Goal: Task Accomplishment & Management: Use online tool/utility

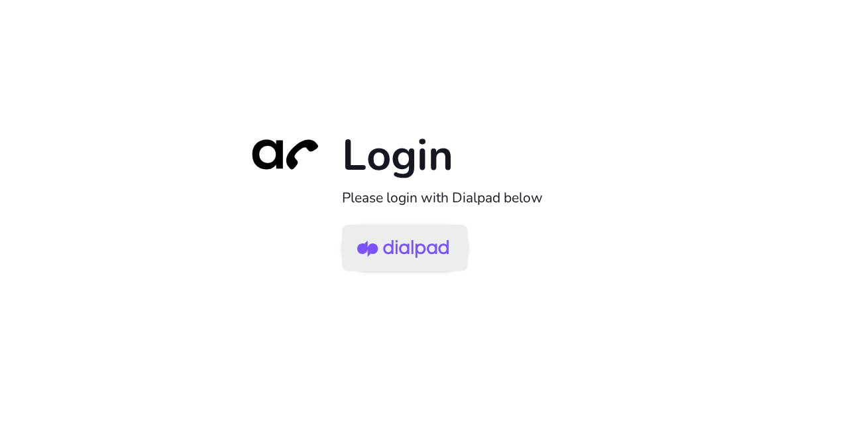
click at [407, 251] on img at bounding box center [402, 248] width 91 height 43
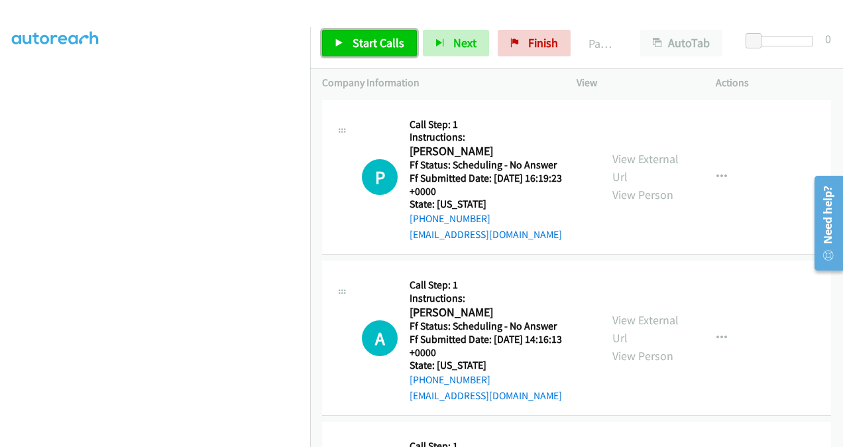
click at [368, 46] on span "Start Calls" at bounding box center [378, 42] width 52 height 15
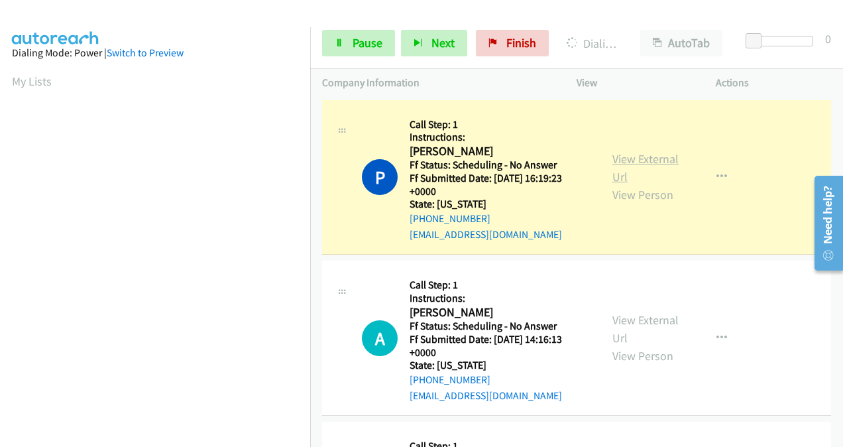
click at [617, 156] on link "View External Url" at bounding box center [645, 167] width 66 height 33
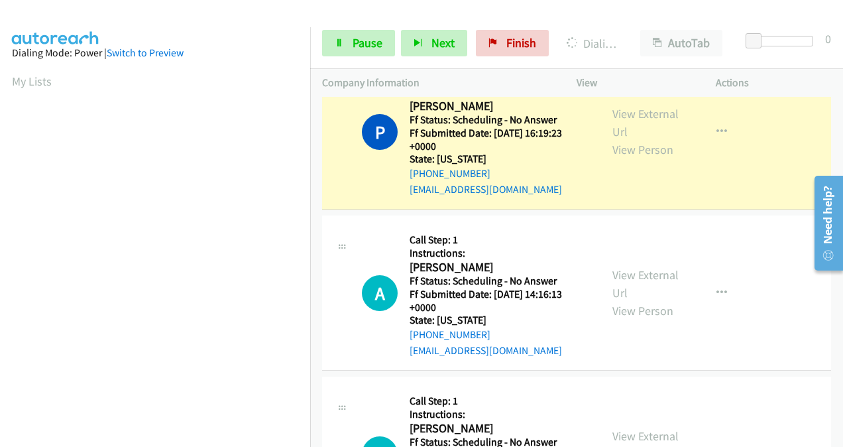
scroll to position [66, 0]
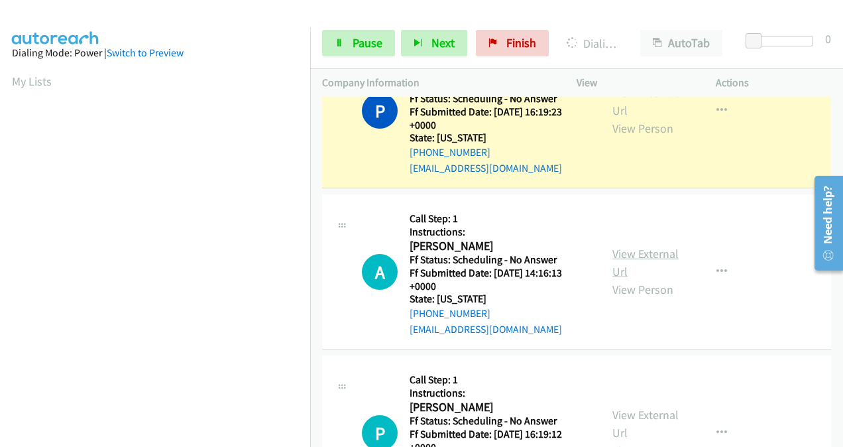
click at [618, 258] on link "View External Url" at bounding box center [645, 262] width 66 height 33
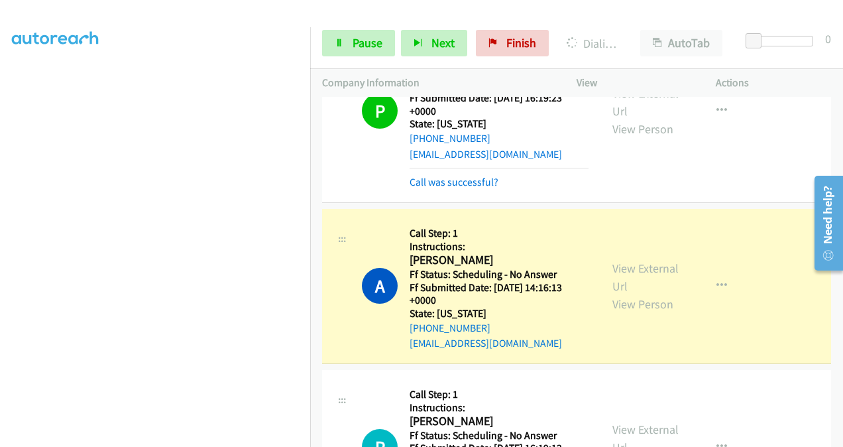
scroll to position [213, 0]
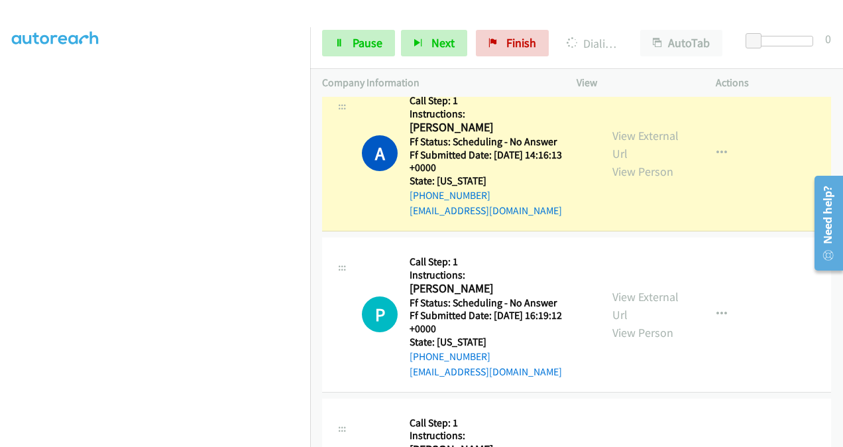
click at [614, 303] on div "View External Url View Person" at bounding box center [646, 315] width 68 height 54
click at [618, 298] on link "View External Url" at bounding box center [645, 305] width 66 height 33
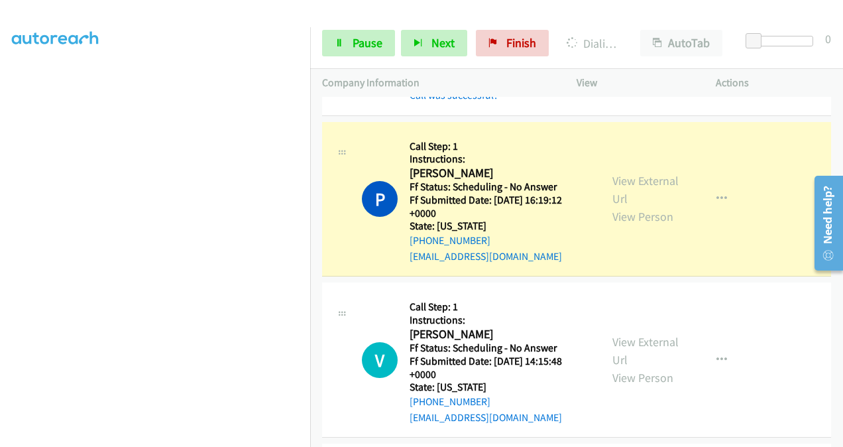
scroll to position [478, 0]
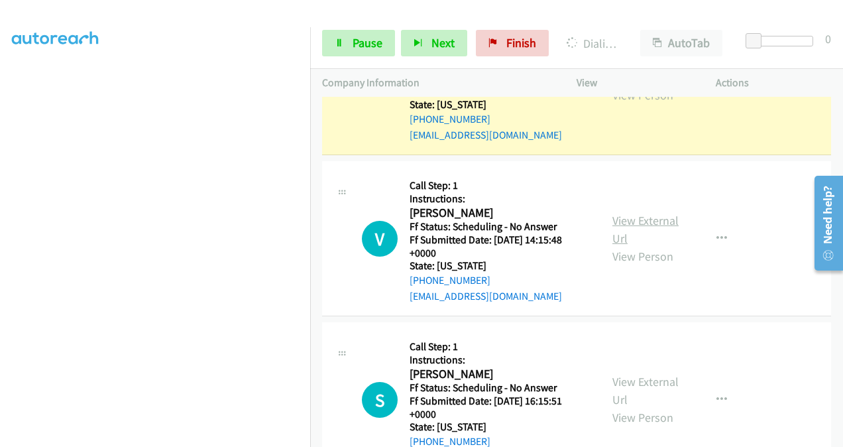
click at [612, 219] on link "View External Url" at bounding box center [645, 229] width 66 height 33
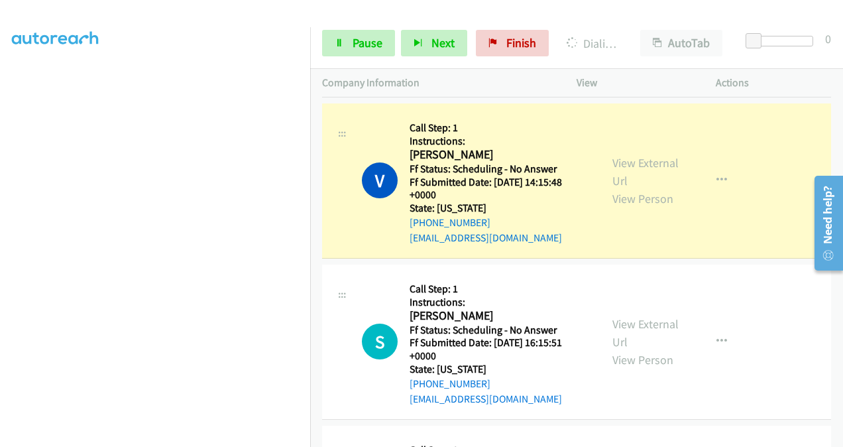
scroll to position [610, 0]
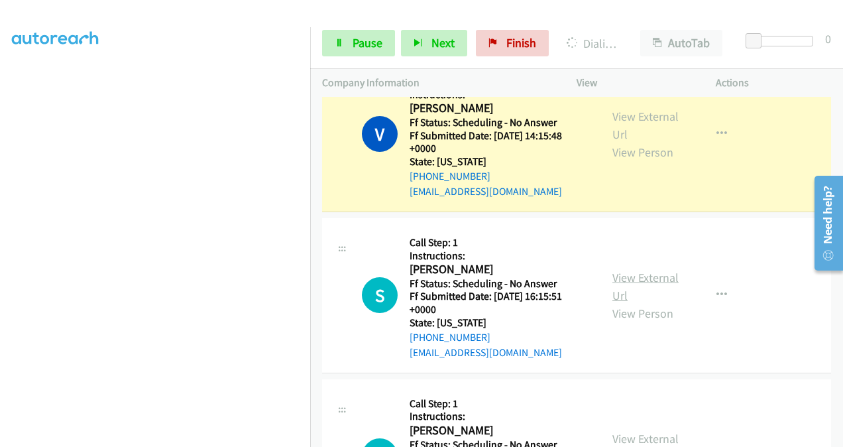
click at [620, 281] on link "View External Url" at bounding box center [645, 286] width 66 height 33
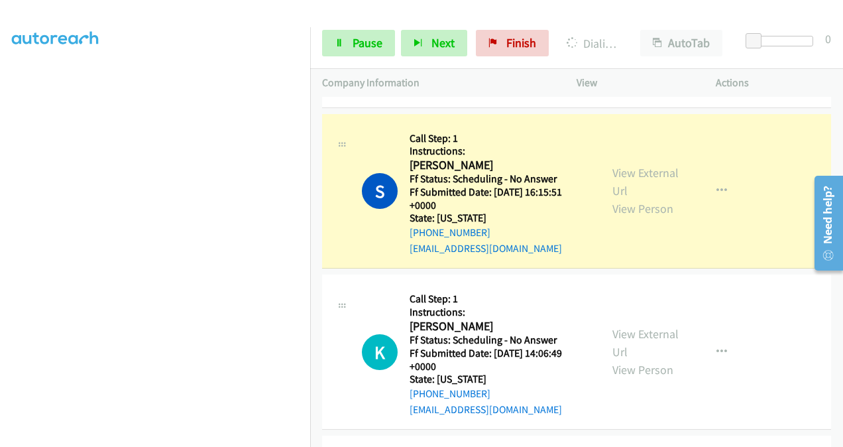
scroll to position [809, 0]
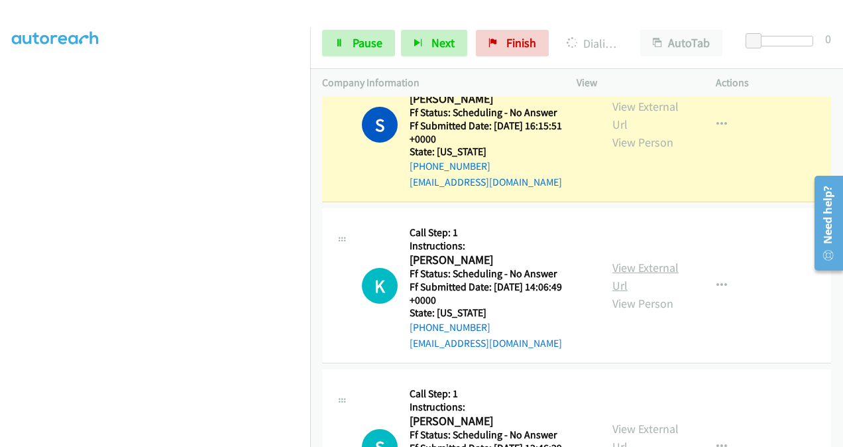
click at [616, 264] on link "View External Url" at bounding box center [645, 276] width 66 height 33
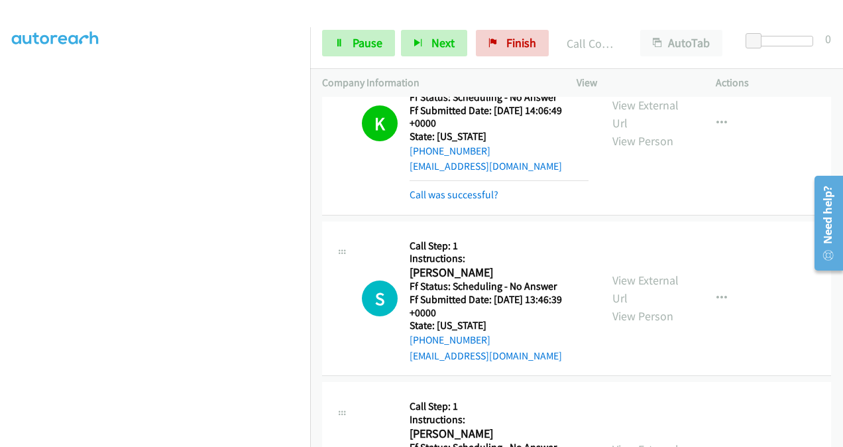
scroll to position [1022, 0]
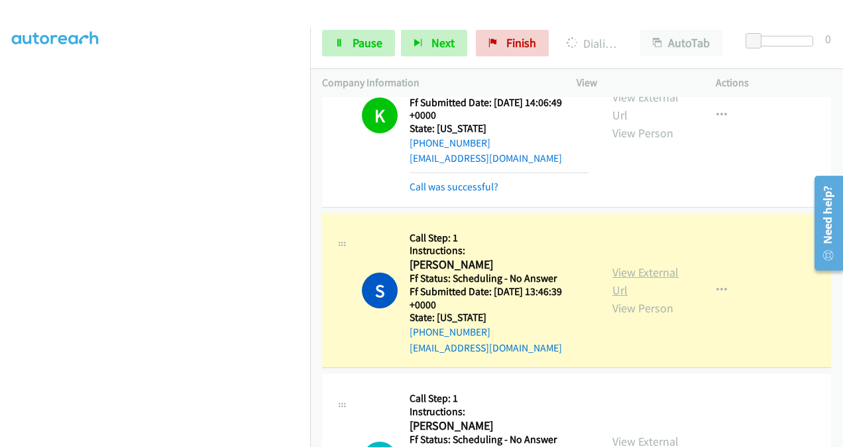
click at [619, 271] on link "View External Url" at bounding box center [645, 280] width 66 height 33
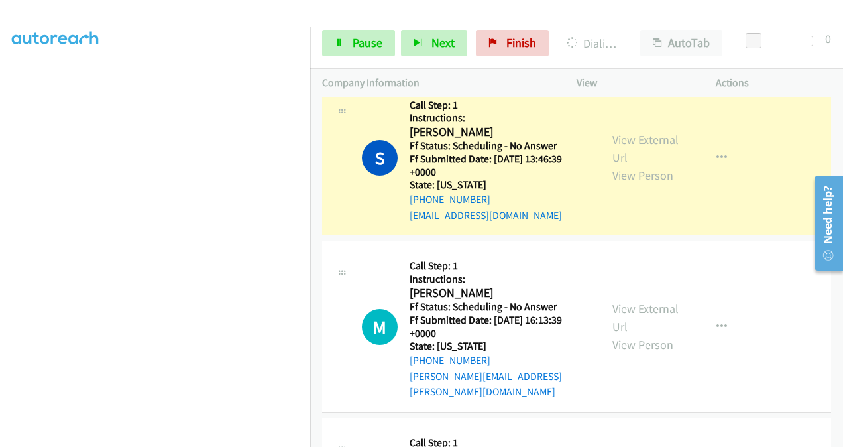
click at [619, 301] on link "View External Url" at bounding box center [645, 317] width 66 height 33
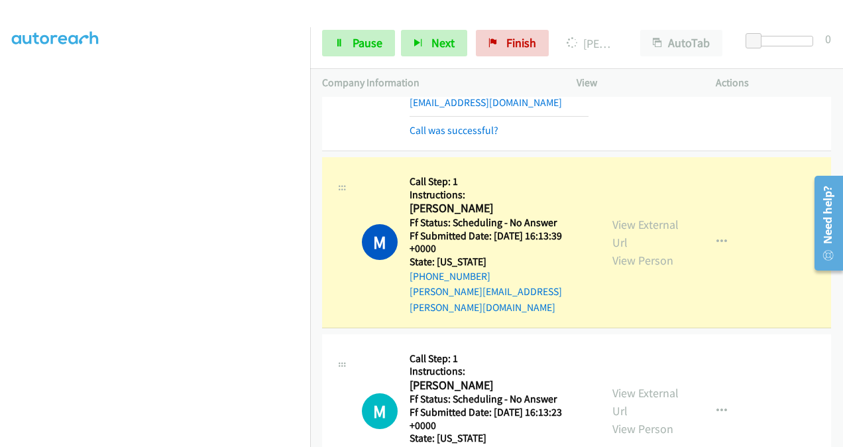
scroll to position [1287, 0]
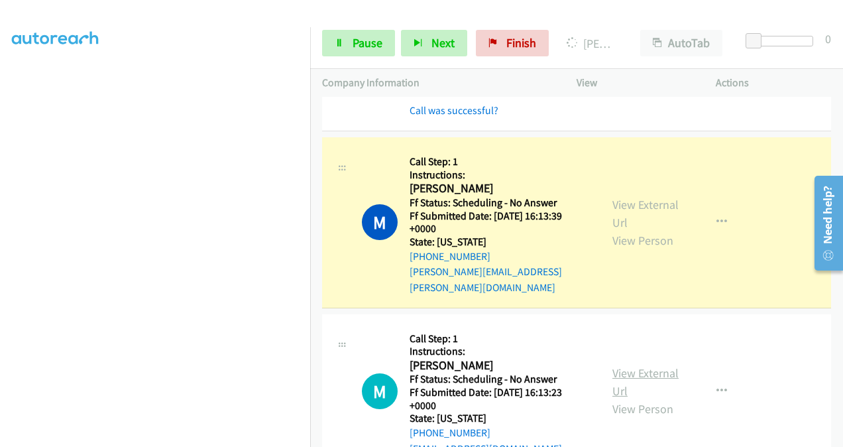
click at [618, 365] on link "View External Url" at bounding box center [645, 381] width 66 height 33
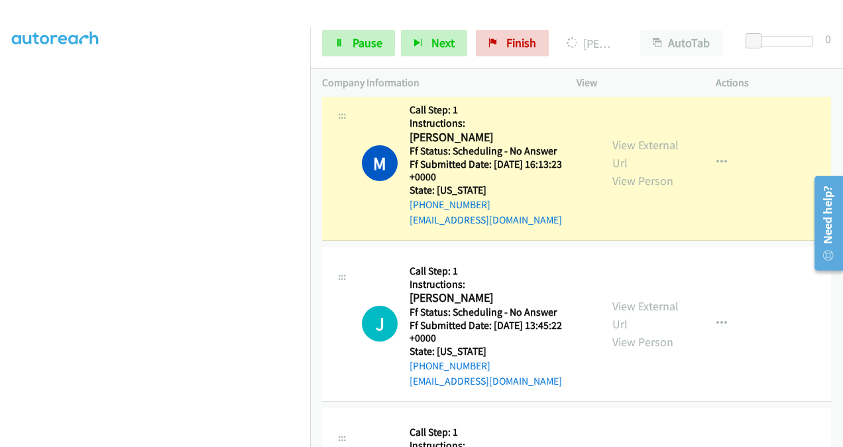
scroll to position [1552, 0]
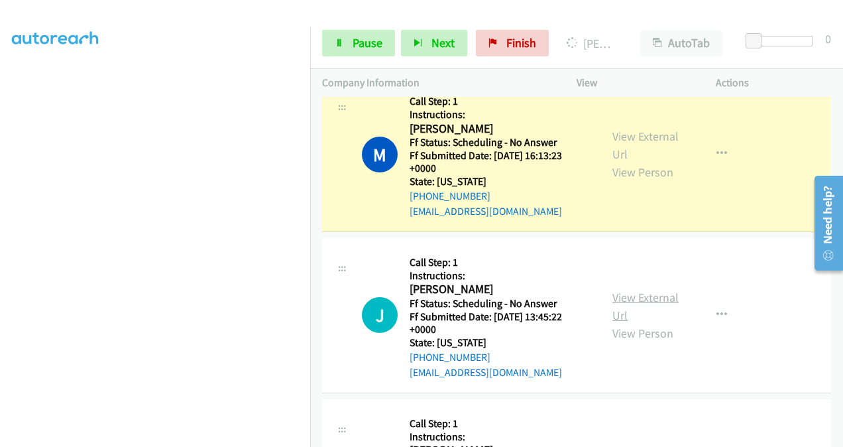
click at [623, 290] on link "View External Url" at bounding box center [645, 306] width 66 height 33
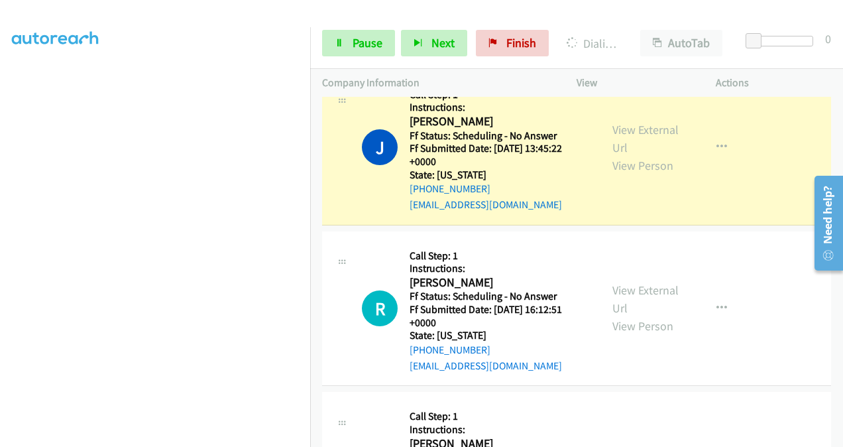
scroll to position [1750, 0]
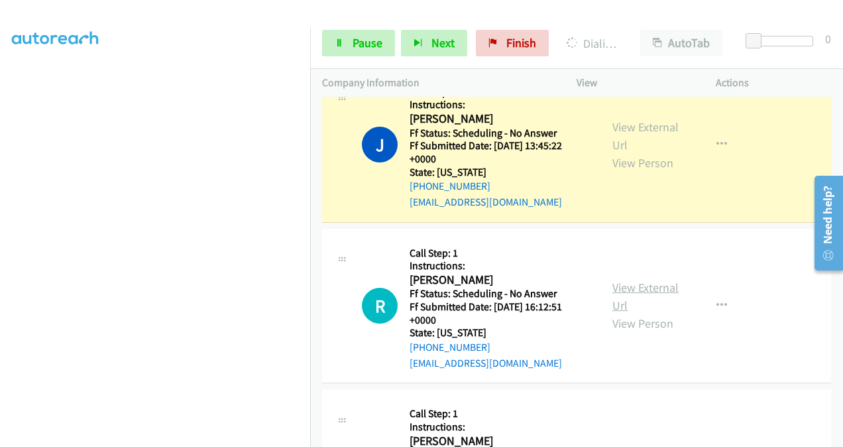
click at [621, 280] on link "View External Url" at bounding box center [645, 296] width 66 height 33
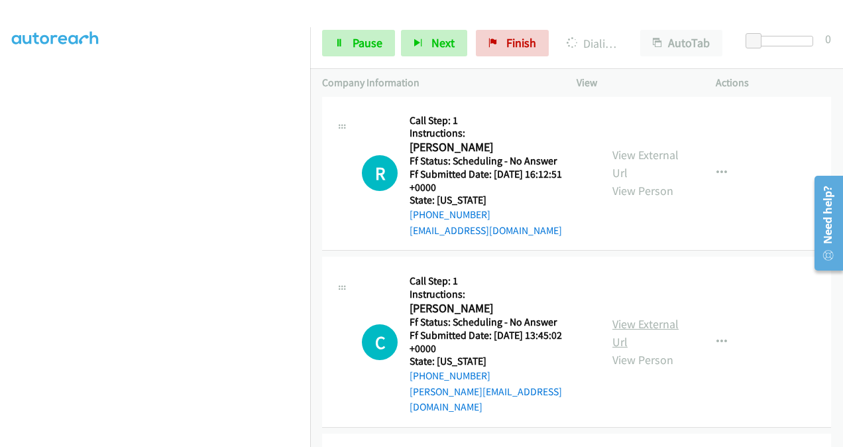
click at [621, 316] on link "View External Url" at bounding box center [645, 332] width 66 height 33
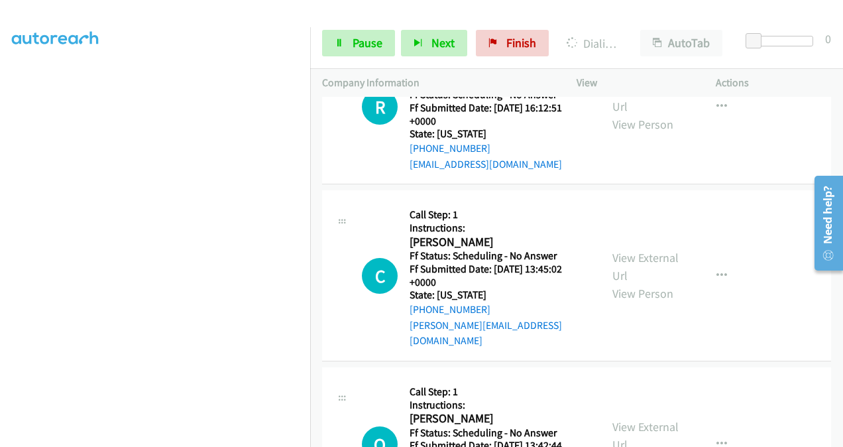
scroll to position [2016, 0]
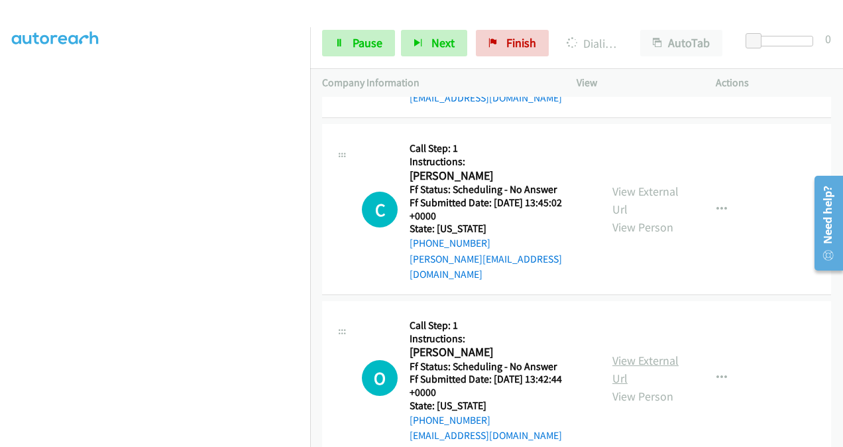
click at [615, 352] on link "View External Url" at bounding box center [645, 368] width 66 height 33
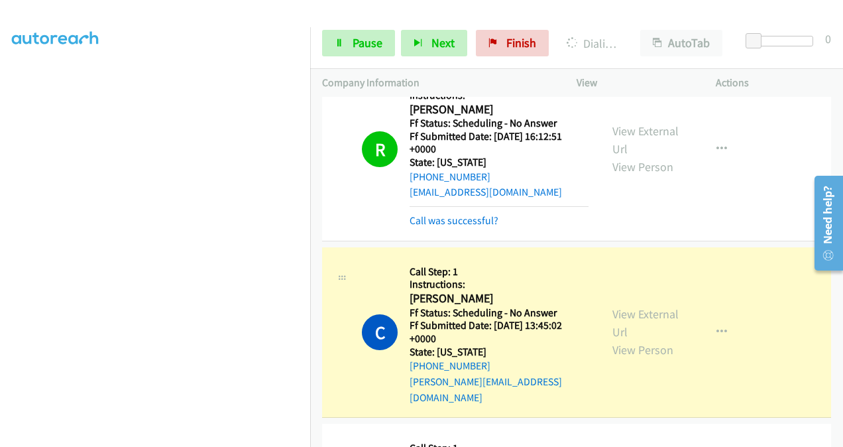
scroll to position [1964, 0]
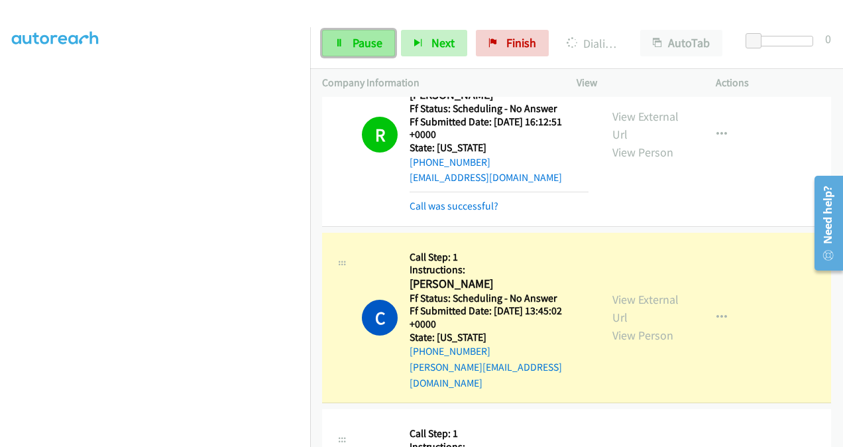
click at [356, 47] on span "Pause" at bounding box center [367, 42] width 30 height 15
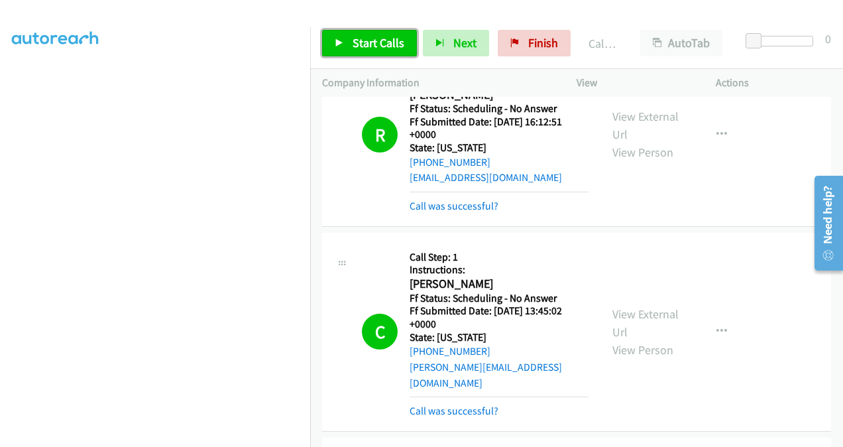
click at [368, 44] on span "Start Calls" at bounding box center [378, 42] width 52 height 15
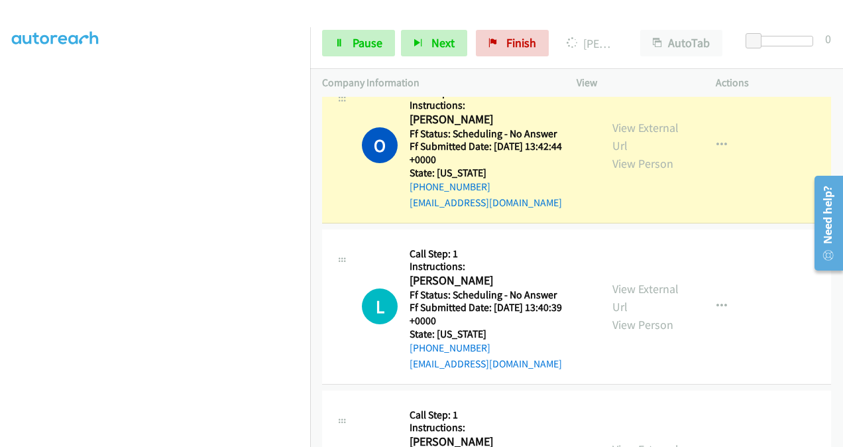
scroll to position [2361, 0]
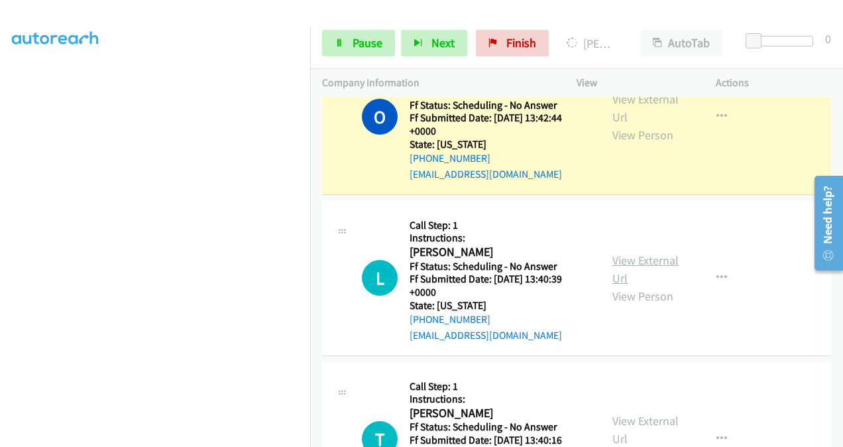
click at [620, 252] on link "View External Url" at bounding box center [645, 268] width 66 height 33
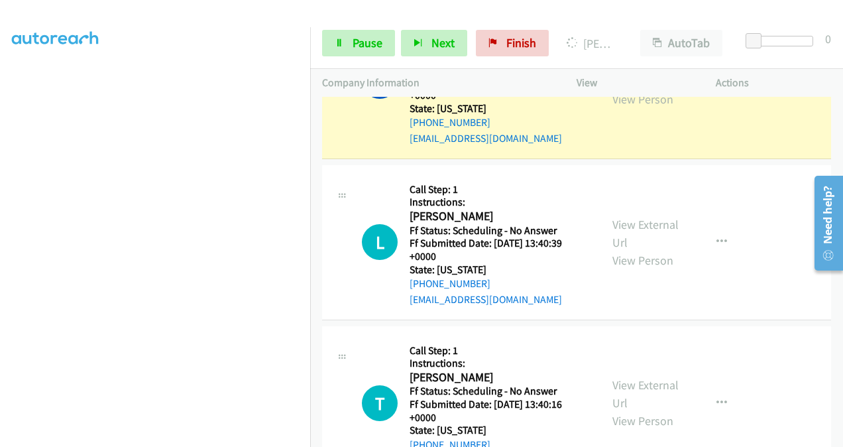
scroll to position [2428, 0]
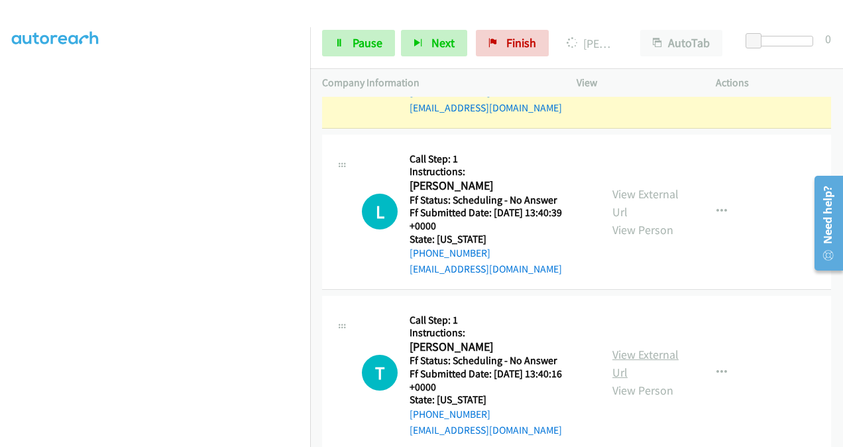
click at [619, 347] on link "View External Url" at bounding box center [645, 363] width 66 height 33
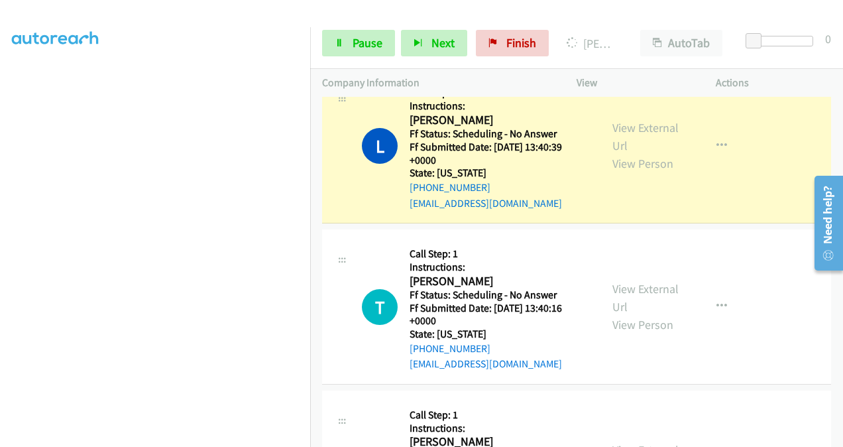
scroll to position [2654, 0]
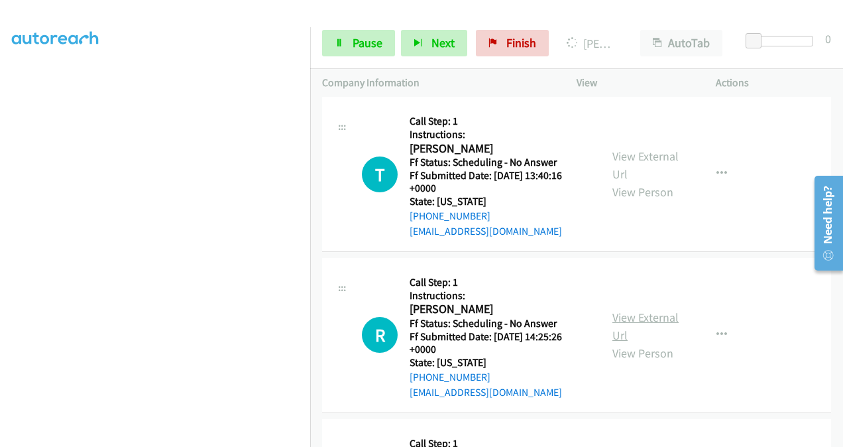
click at [622, 309] on link "View External Url" at bounding box center [645, 325] width 66 height 33
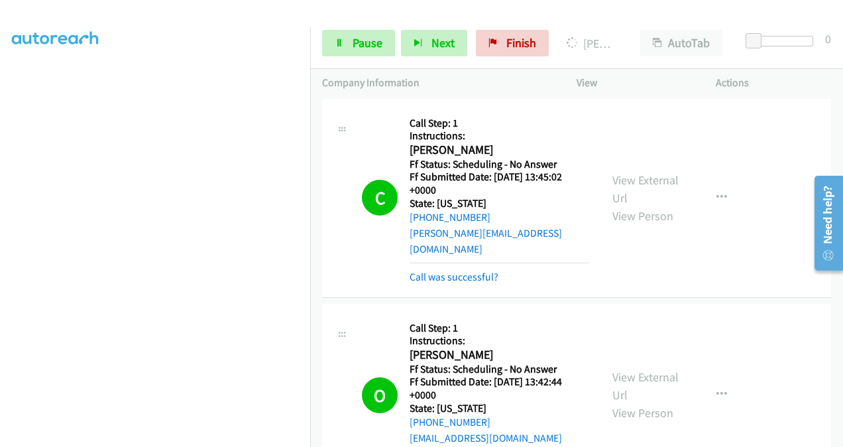
scroll to position [1992, 0]
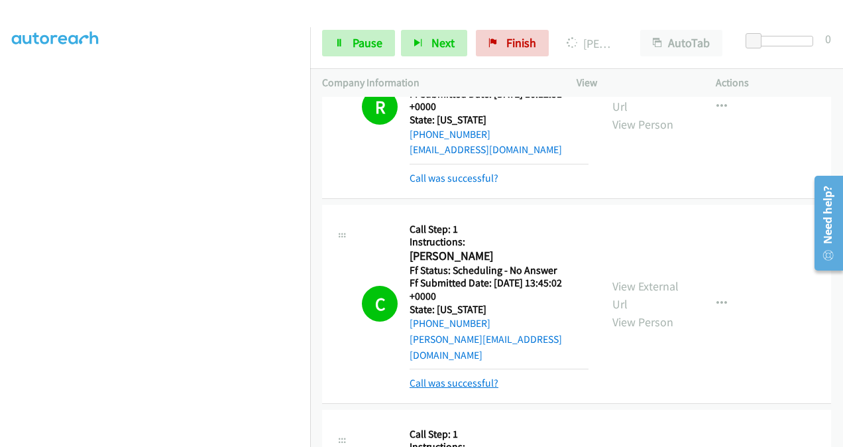
click at [454, 376] on link "Call was successful?" at bounding box center [453, 382] width 89 height 13
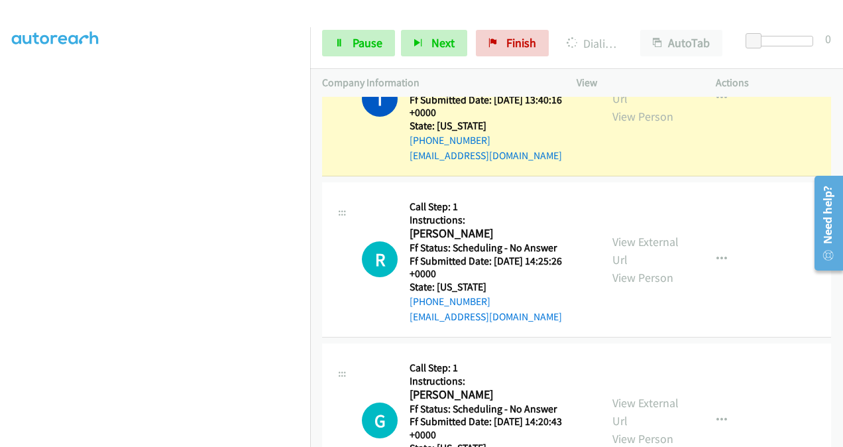
scroll to position [2800, 0]
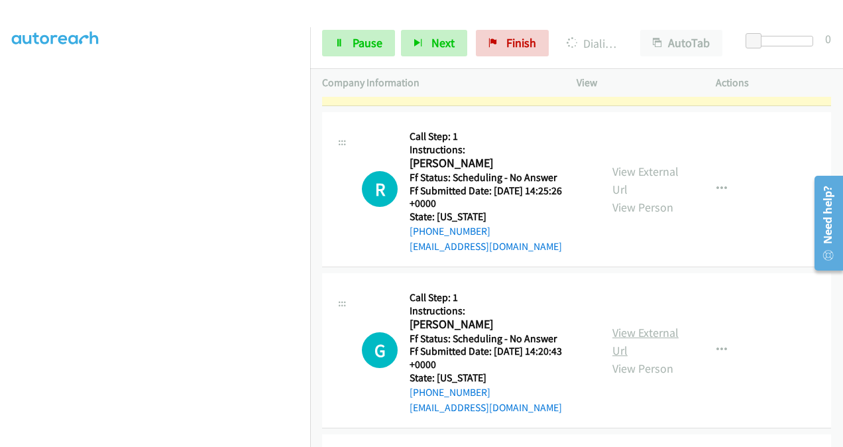
click at [623, 325] on link "View External Url" at bounding box center [645, 341] width 66 height 33
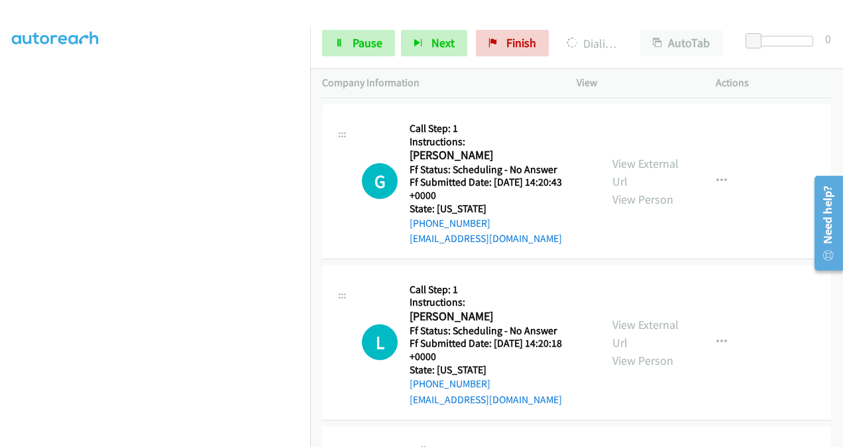
scroll to position [2999, 0]
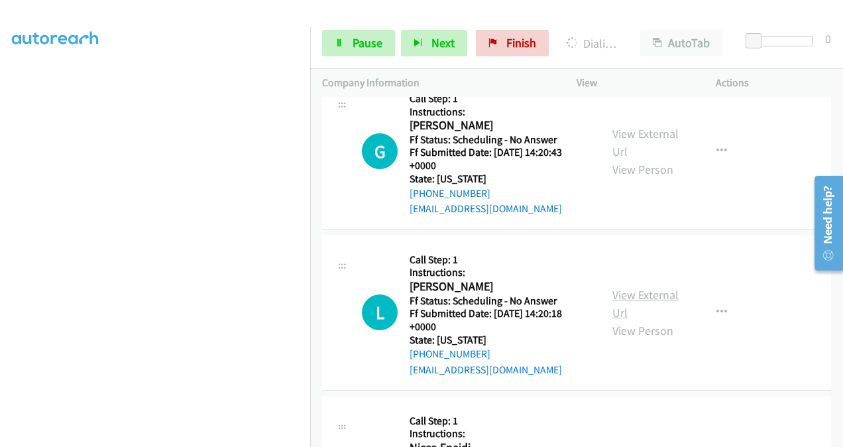
click at [618, 287] on link "View External Url" at bounding box center [645, 303] width 66 height 33
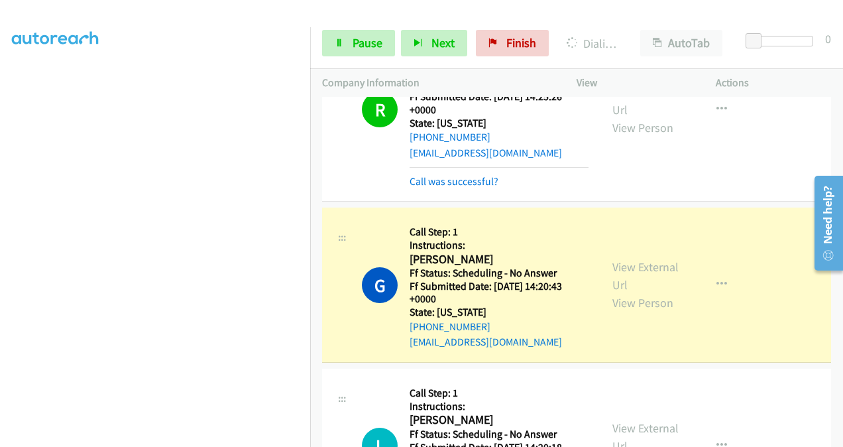
scroll to position [2988, 0]
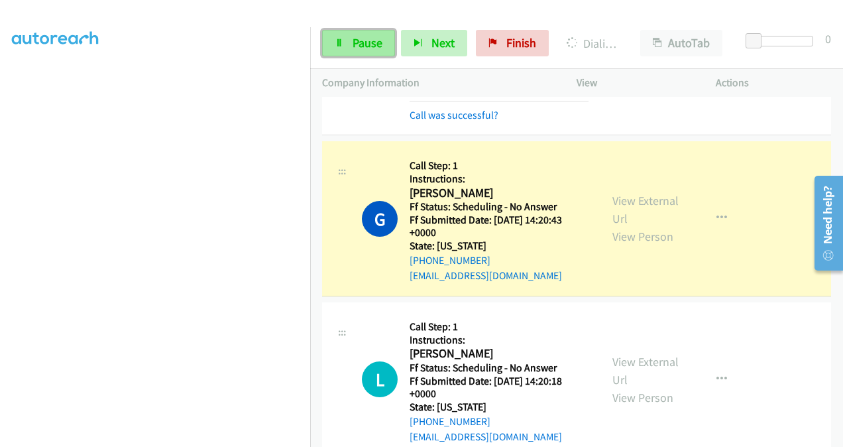
click at [352, 40] on span "Pause" at bounding box center [367, 42] width 30 height 15
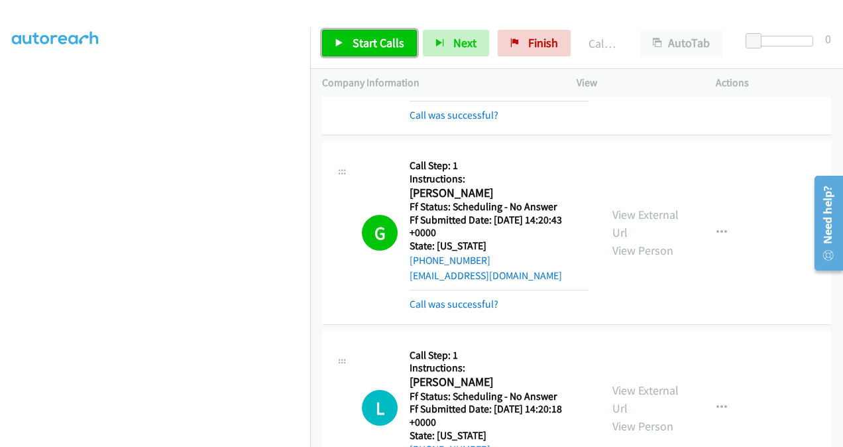
click at [366, 50] on span "Start Calls" at bounding box center [378, 42] width 52 height 15
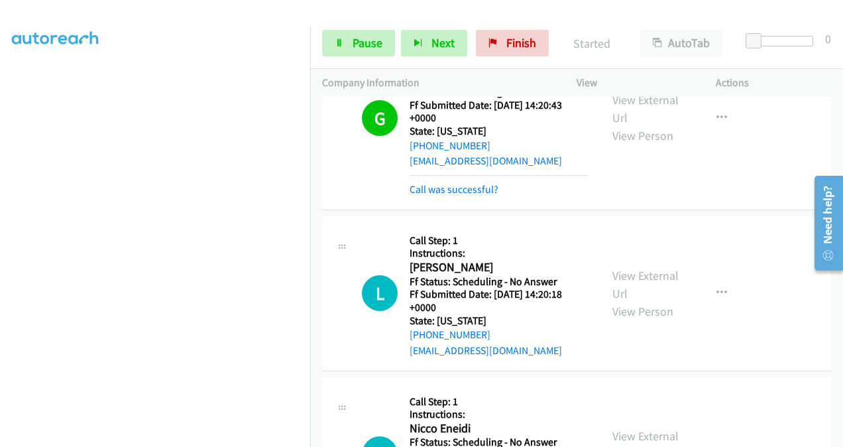
scroll to position [3187, 0]
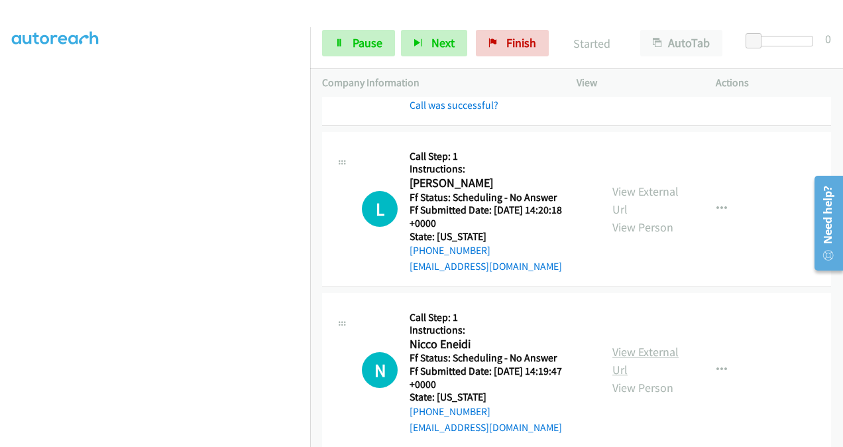
click at [612, 344] on link "View External Url" at bounding box center [645, 360] width 66 height 33
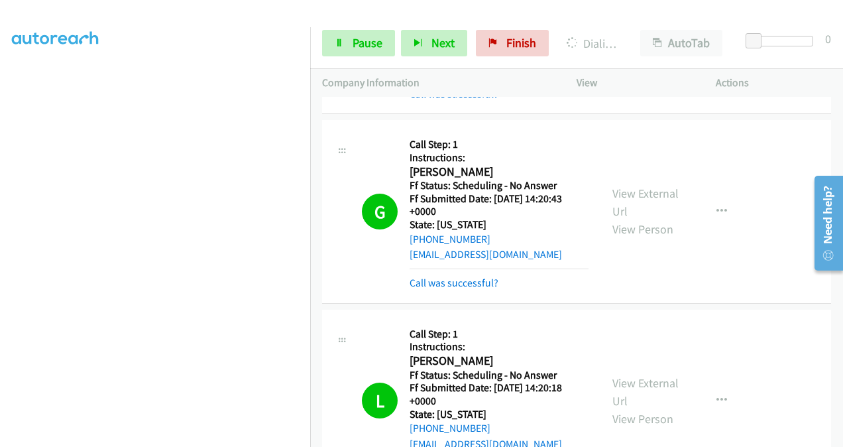
scroll to position [2988, 0]
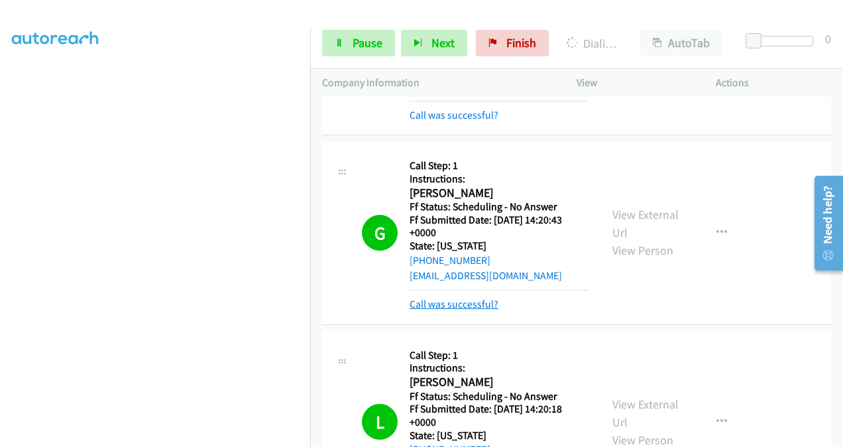
click at [451, 297] on link "Call was successful?" at bounding box center [453, 303] width 89 height 13
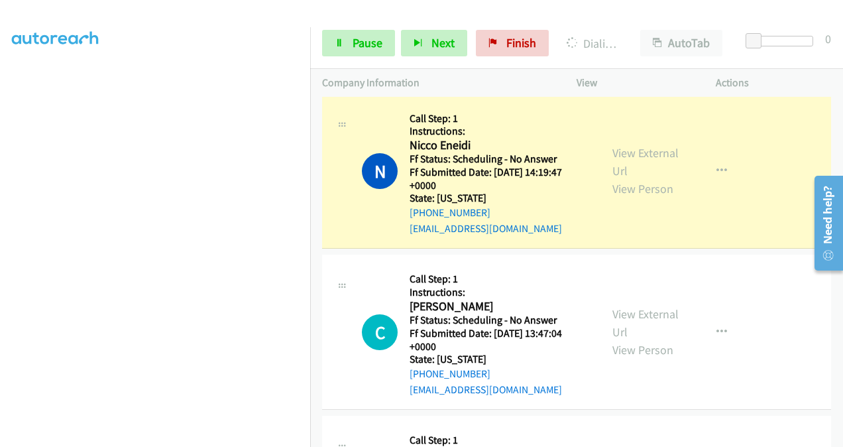
scroll to position [3452, 0]
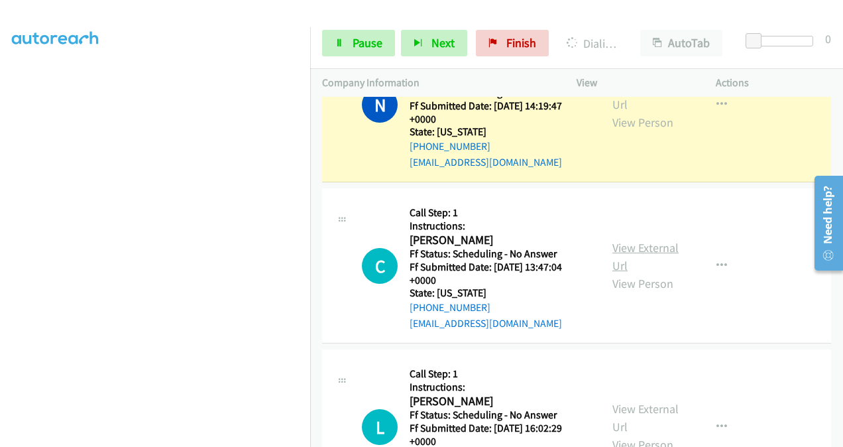
click at [619, 240] on link "View External Url" at bounding box center [645, 256] width 66 height 33
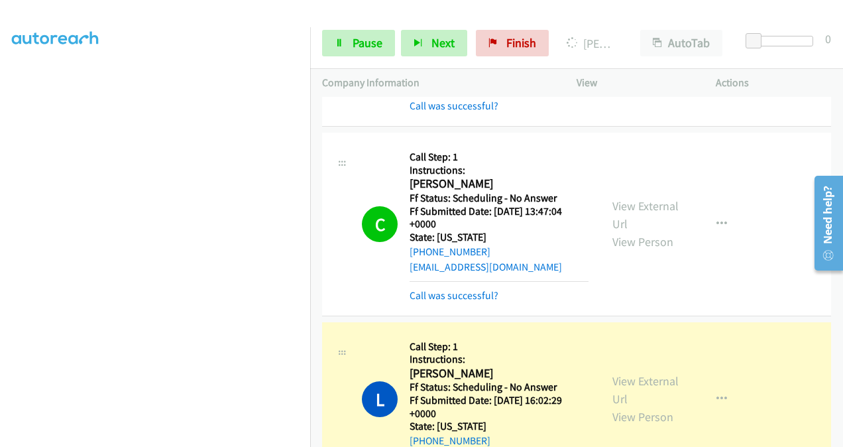
scroll to position [3518, 0]
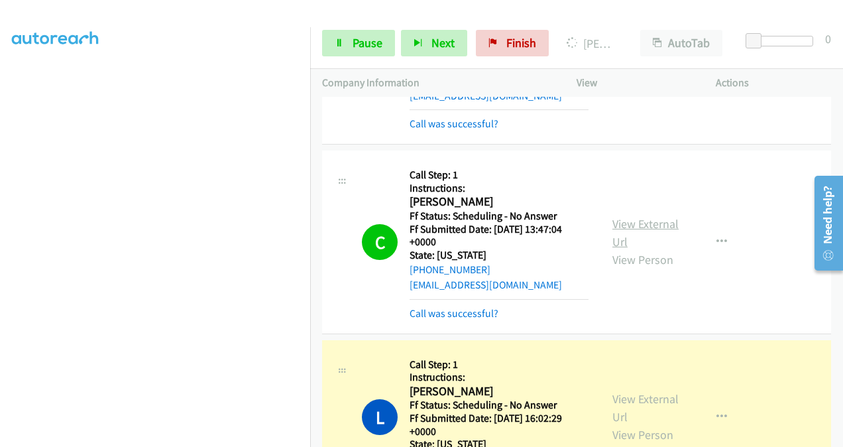
click at [624, 216] on link "View External Url" at bounding box center [645, 232] width 66 height 33
click at [621, 391] on link "View External Url" at bounding box center [645, 407] width 66 height 33
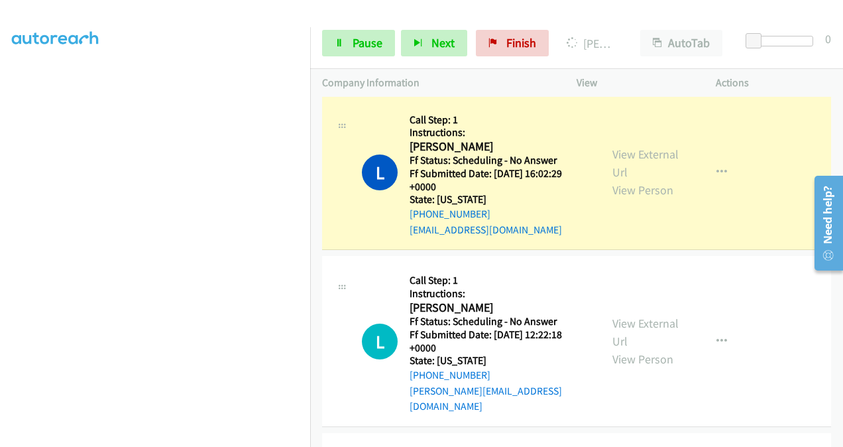
scroll to position [3783, 0]
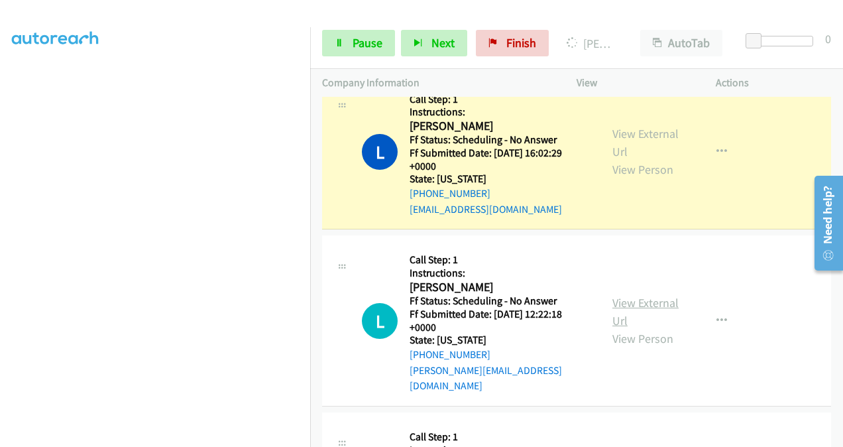
click at [612, 295] on link "View External Url" at bounding box center [645, 311] width 66 height 33
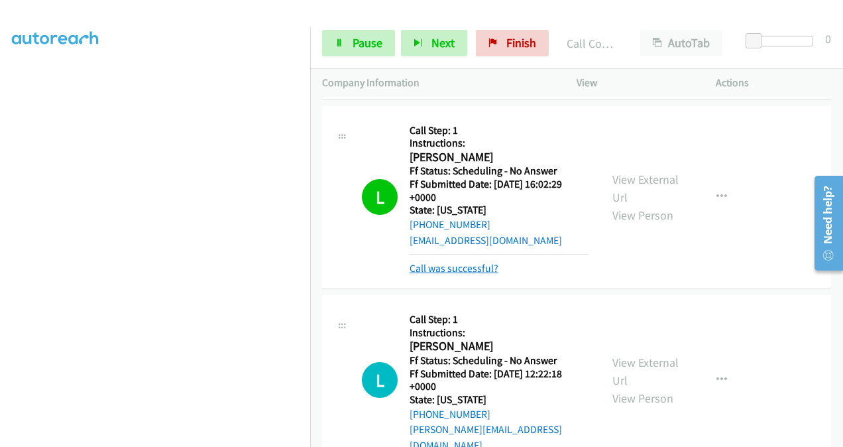
scroll to position [3732, 0]
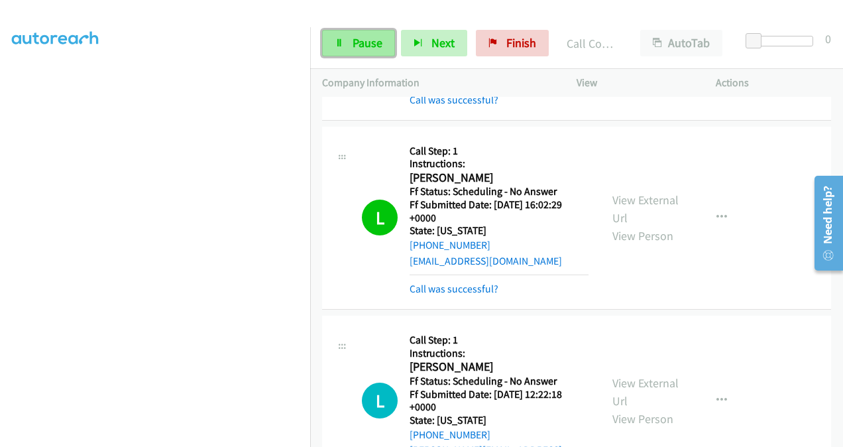
click at [363, 42] on span "Pause" at bounding box center [367, 42] width 30 height 15
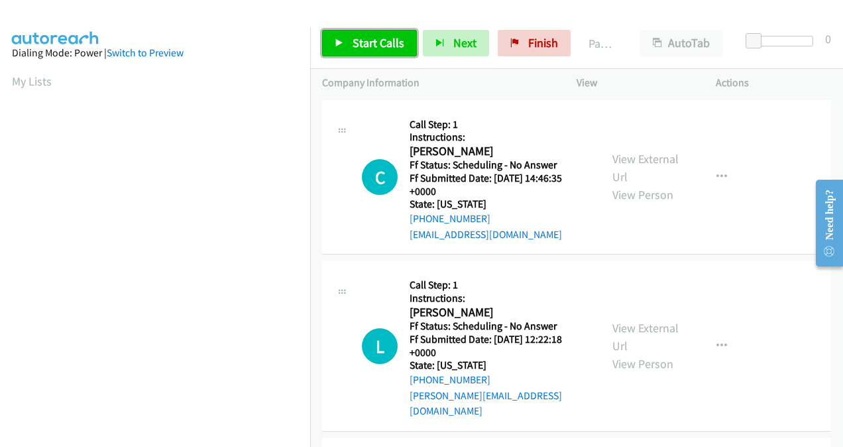
click at [364, 46] on span "Start Calls" at bounding box center [378, 42] width 52 height 15
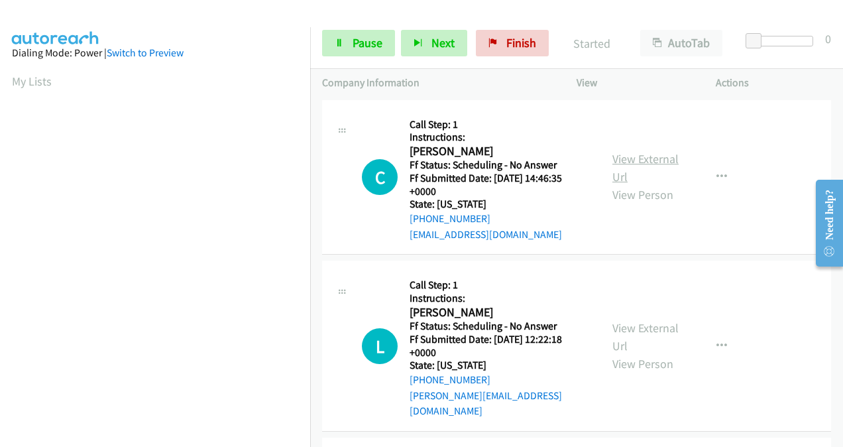
click at [619, 158] on link "View External Url" at bounding box center [645, 167] width 66 height 33
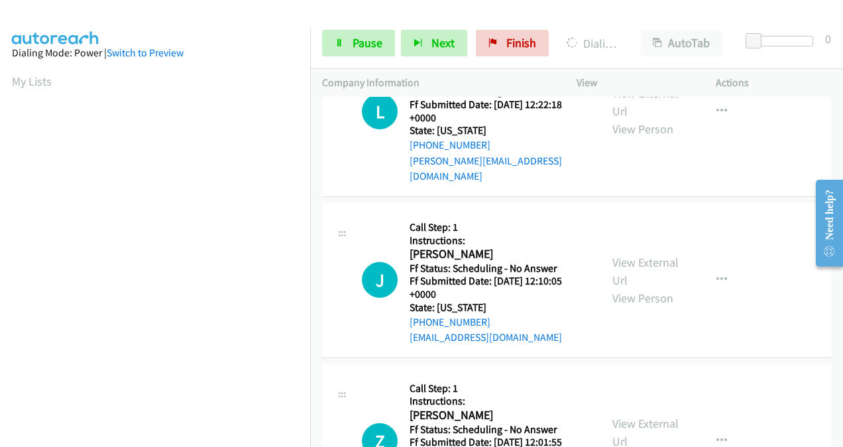
scroll to position [265, 0]
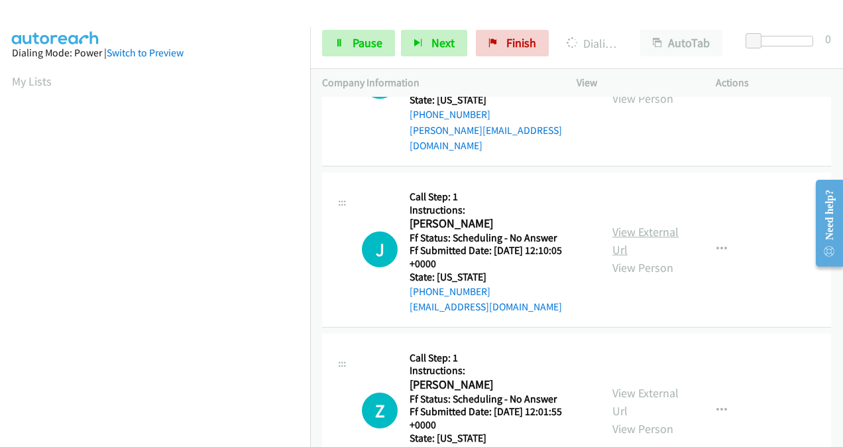
click at [619, 224] on link "View External Url" at bounding box center [645, 240] width 66 height 33
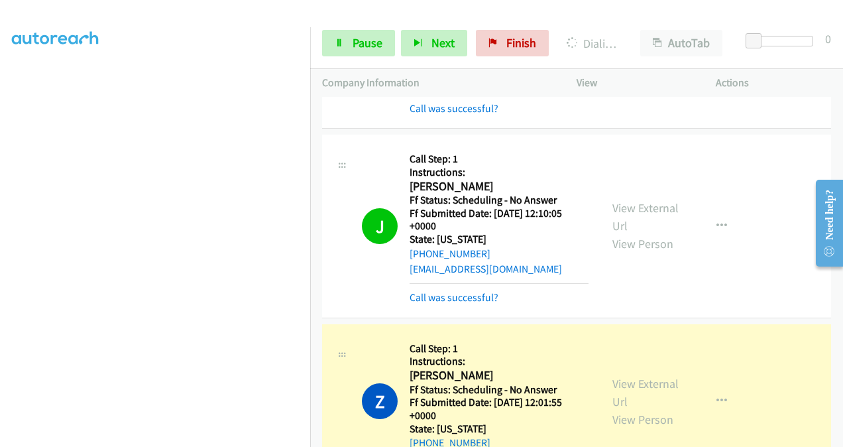
scroll to position [492, 0]
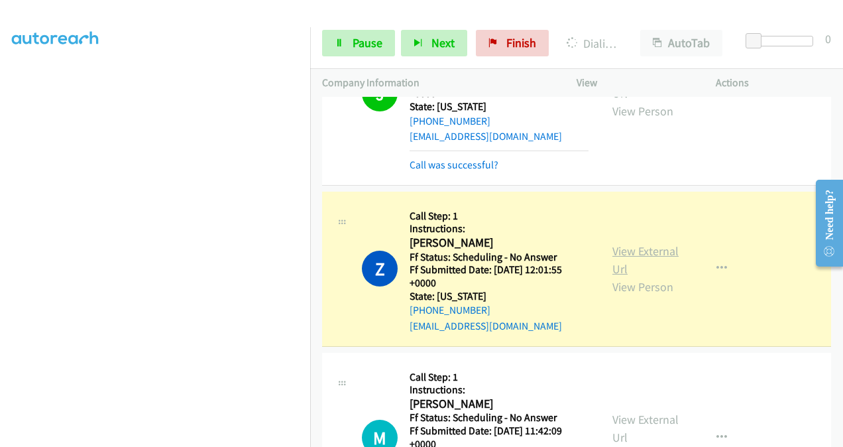
click at [616, 243] on link "View External Url" at bounding box center [645, 259] width 66 height 33
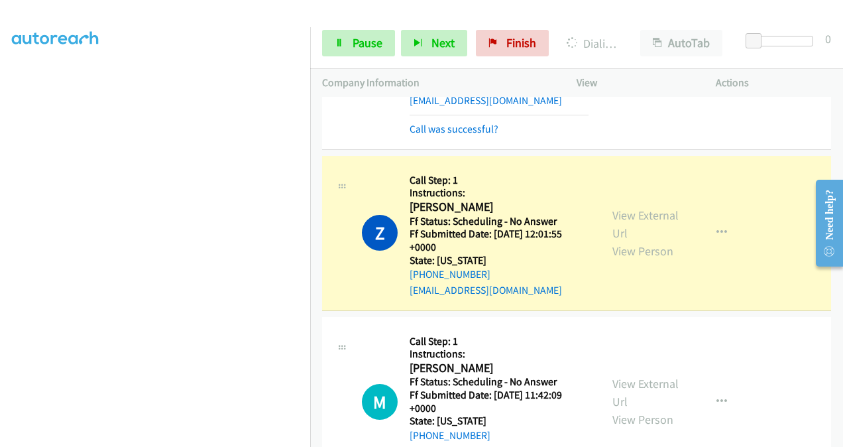
scroll to position [558, 0]
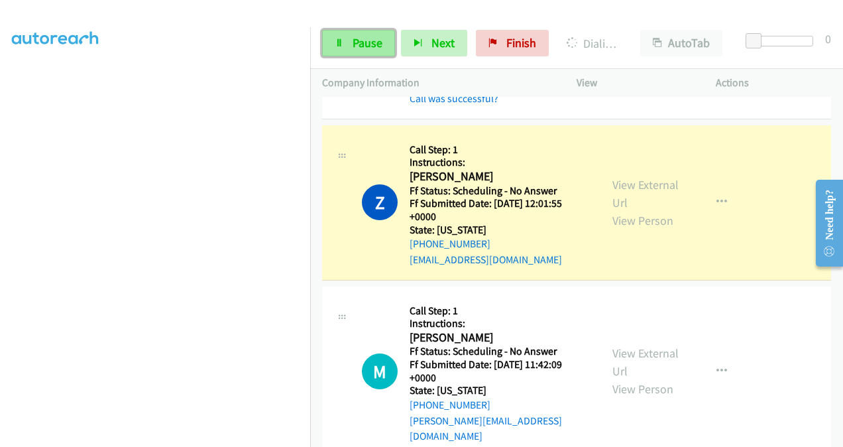
click at [366, 42] on span "Pause" at bounding box center [367, 42] width 30 height 15
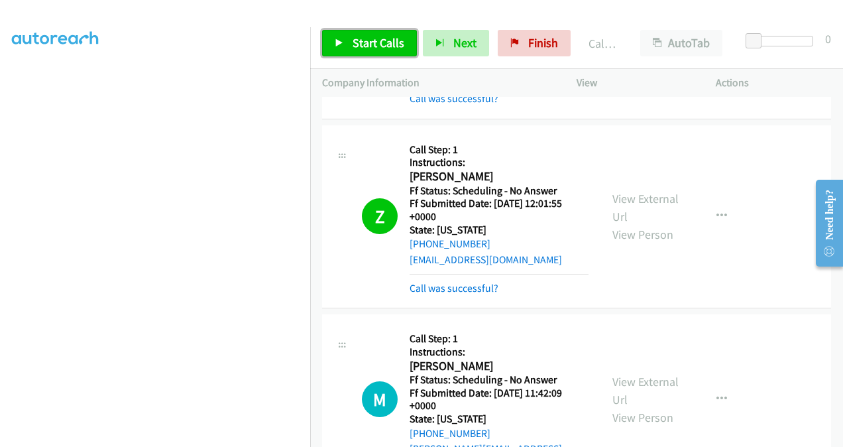
click at [343, 46] on icon at bounding box center [339, 43] width 9 height 9
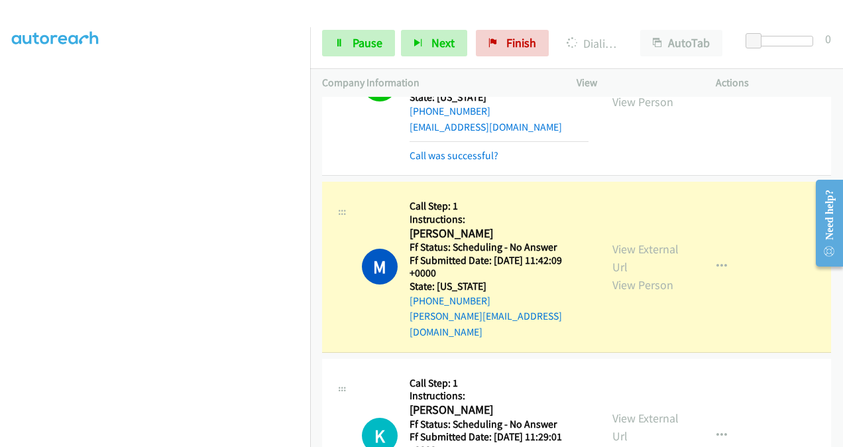
scroll to position [757, 0]
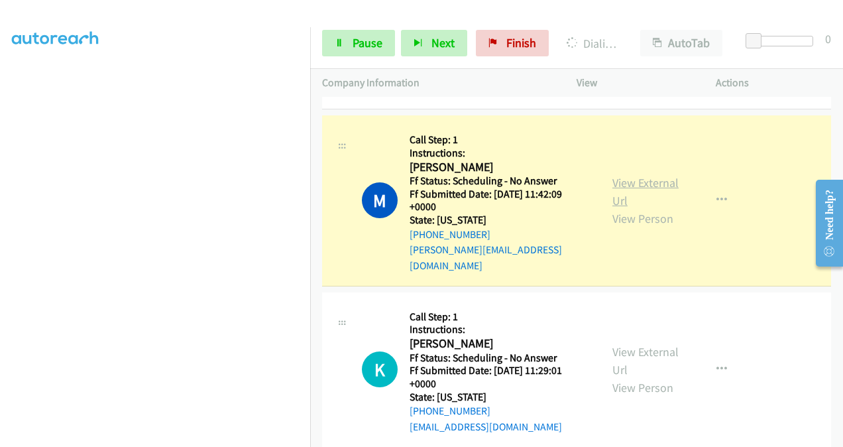
click at [623, 175] on link "View External Url" at bounding box center [645, 191] width 66 height 33
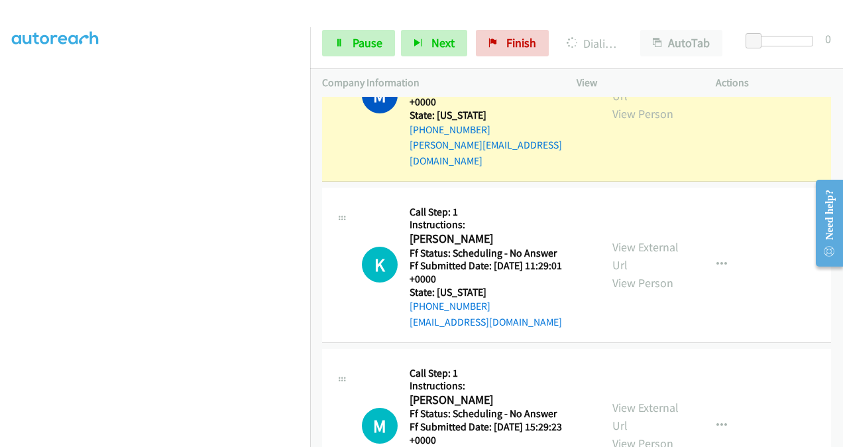
scroll to position [823, 0]
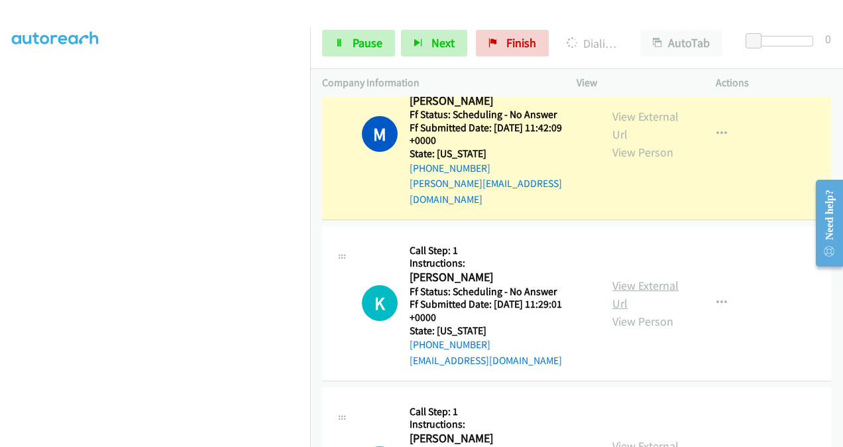
click at [618, 278] on link "View External Url" at bounding box center [645, 294] width 66 height 33
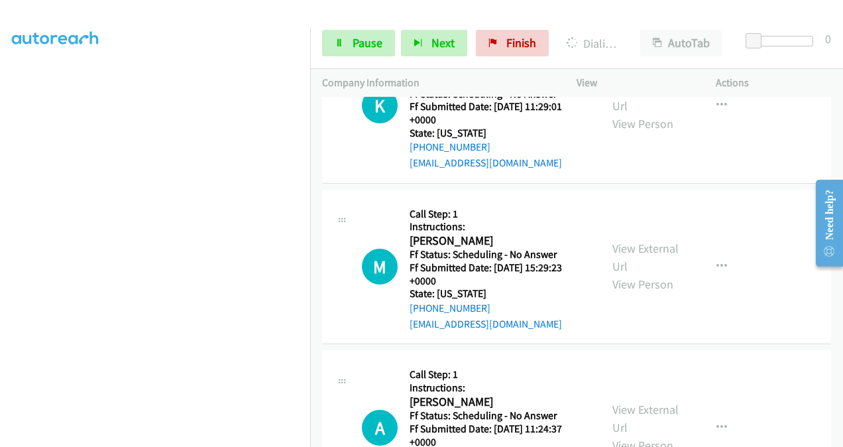
scroll to position [1022, 0]
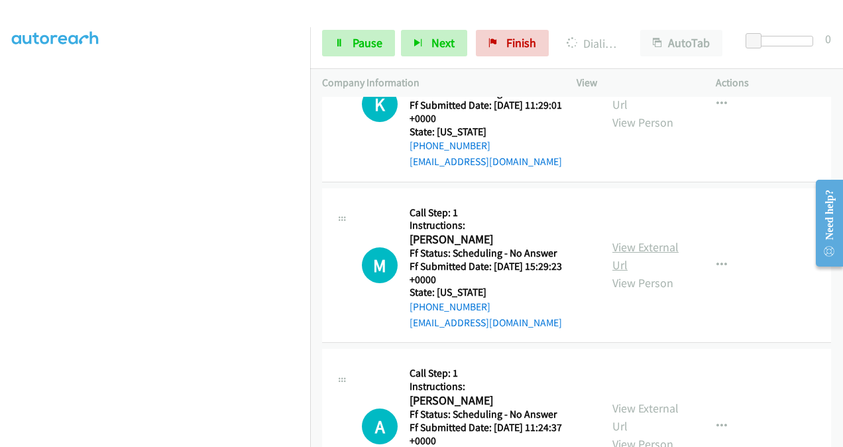
click at [618, 239] on link "View External Url" at bounding box center [645, 255] width 66 height 33
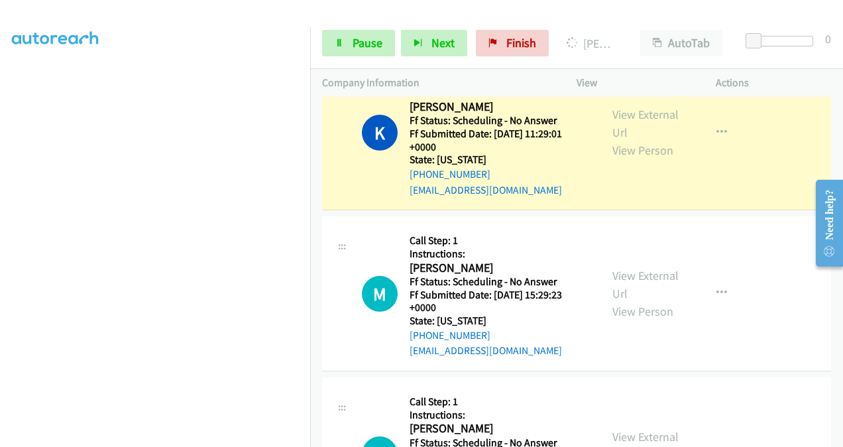
scroll to position [1050, 0]
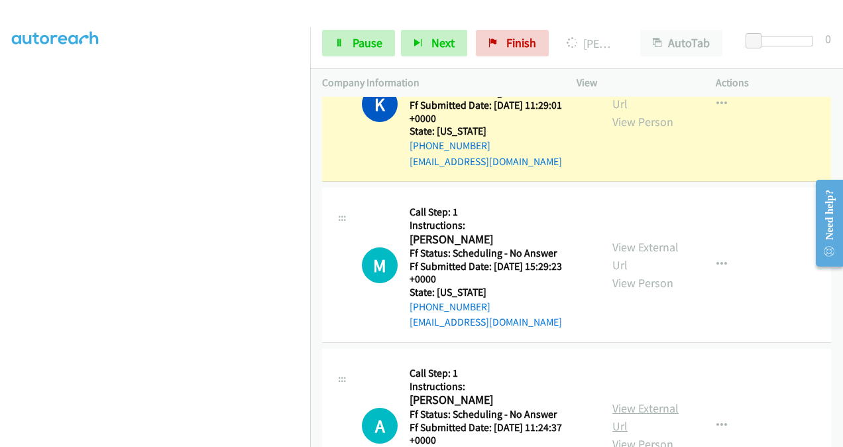
click at [621, 400] on link "View External Url" at bounding box center [645, 416] width 66 height 33
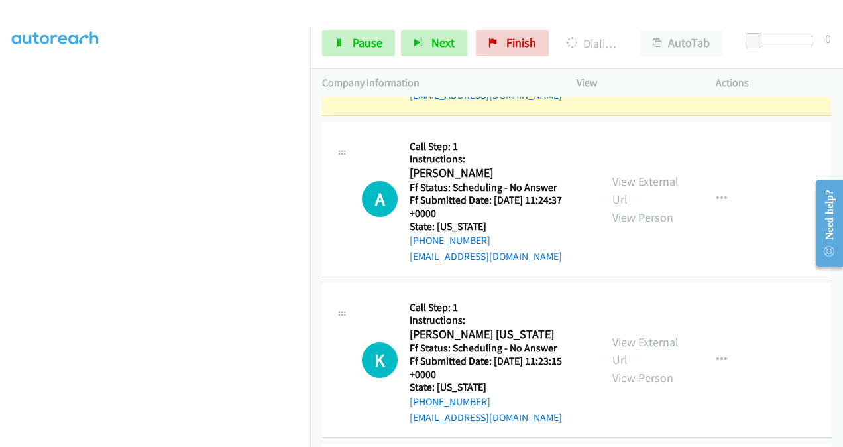
scroll to position [1315, 0]
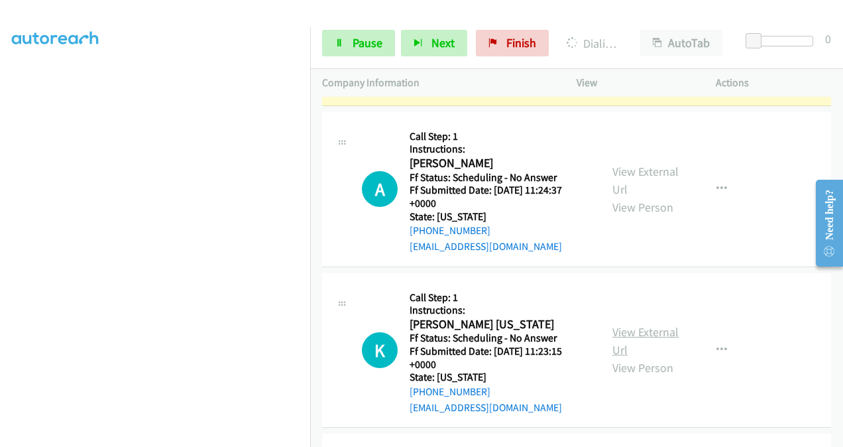
click at [623, 324] on link "View External Url" at bounding box center [645, 340] width 66 height 33
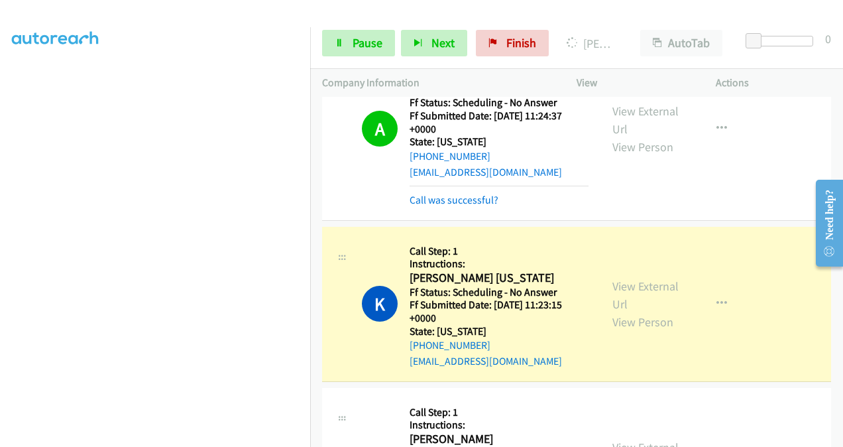
scroll to position [1542, 0]
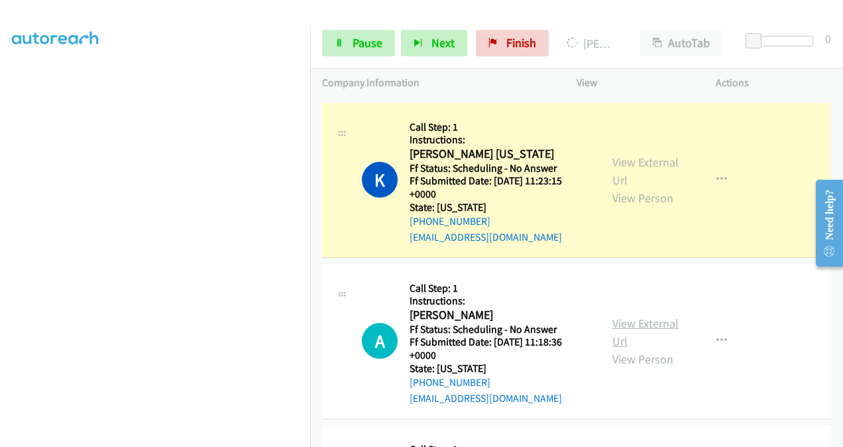
click at [621, 315] on link "View External Url" at bounding box center [645, 331] width 66 height 33
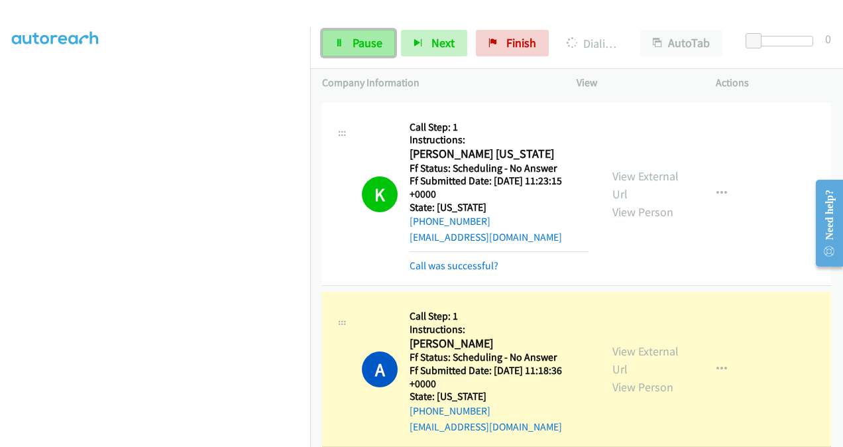
click at [369, 46] on span "Pause" at bounding box center [367, 42] width 30 height 15
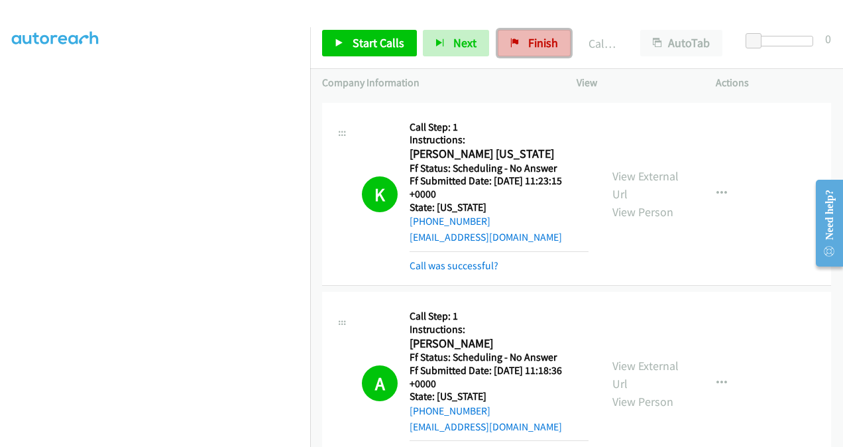
click at [533, 48] on span "Finish" at bounding box center [543, 42] width 30 height 15
